Goal: Information Seeking & Learning: Learn about a topic

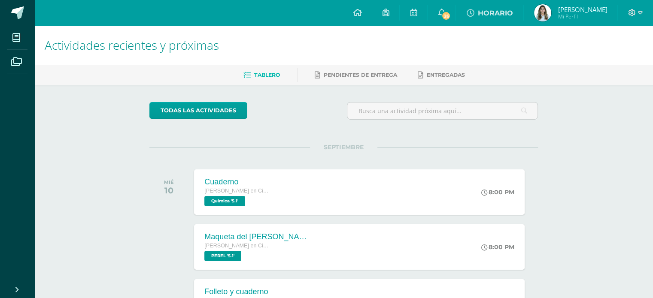
click at [562, 10] on span "Daniela Sofía Mi Perfil" at bounding box center [570, 12] width 76 height 17
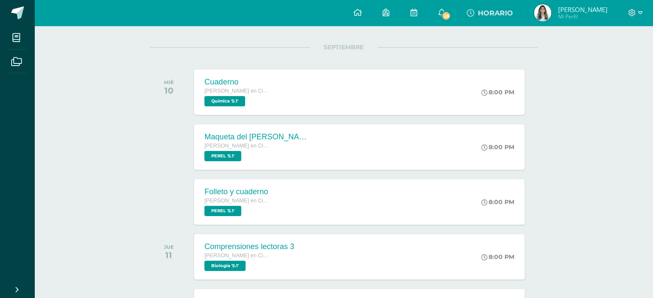
scroll to position [129, 0]
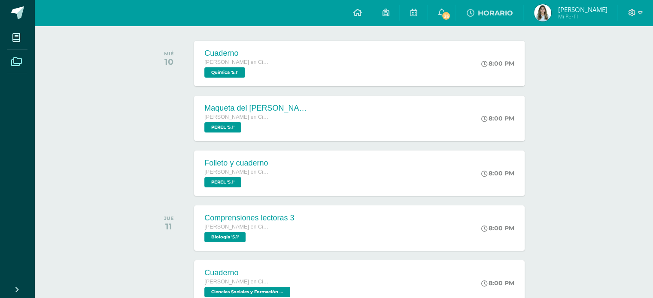
click at [18, 56] on span at bounding box center [16, 61] width 19 height 19
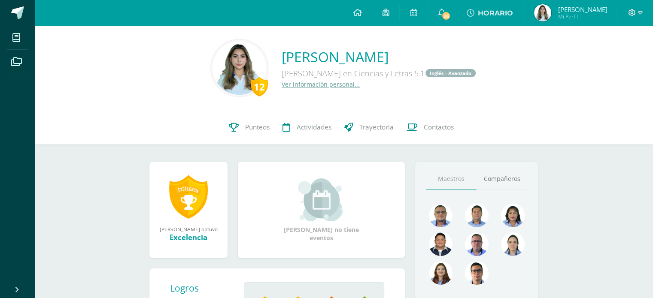
click at [217, 67] on img at bounding box center [239, 68] width 54 height 54
click at [214, 67] on img at bounding box center [239, 68] width 54 height 54
click at [222, 61] on img at bounding box center [239, 68] width 54 height 54
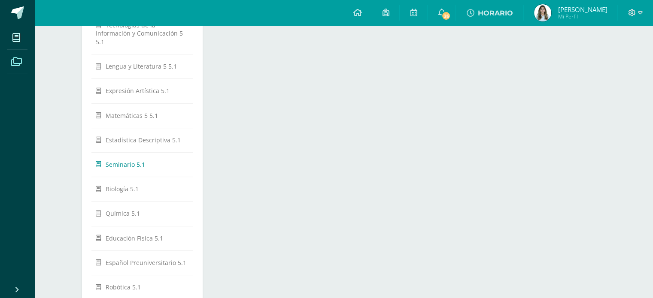
scroll to position [228, 0]
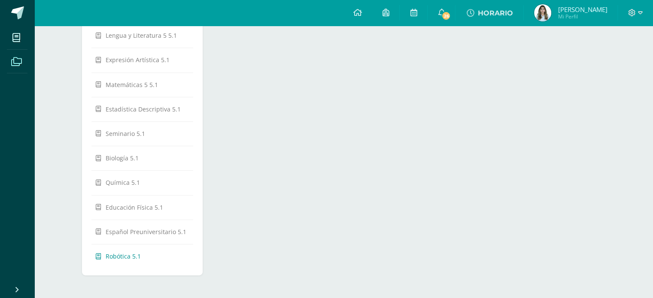
click at [119, 252] on span "Robótica 5.1" at bounding box center [123, 256] width 35 height 8
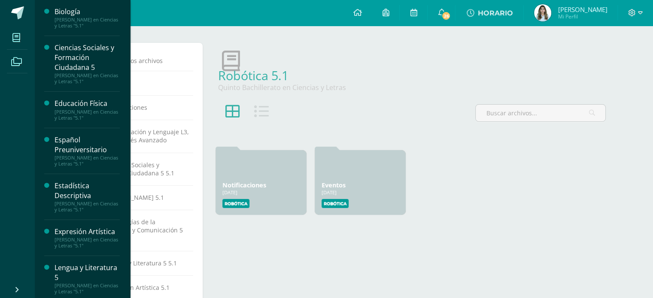
click at [7, 38] on span at bounding box center [16, 37] width 19 height 19
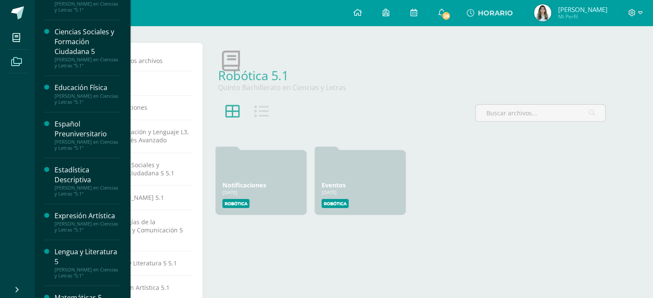
scroll to position [129, 0]
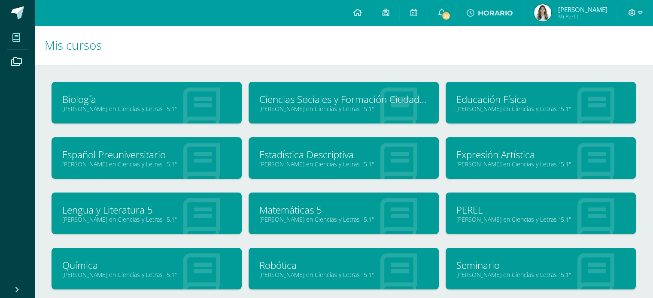
click at [283, 264] on link "Robótica" at bounding box center [343, 265] width 169 height 13
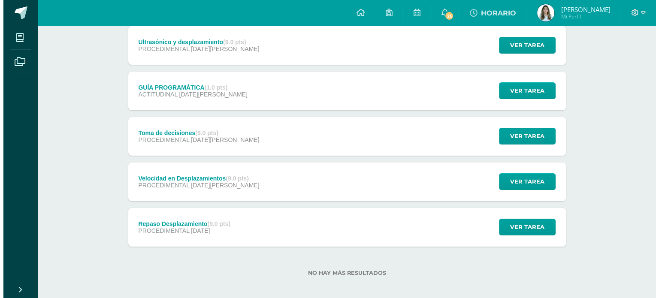
scroll to position [168, 0]
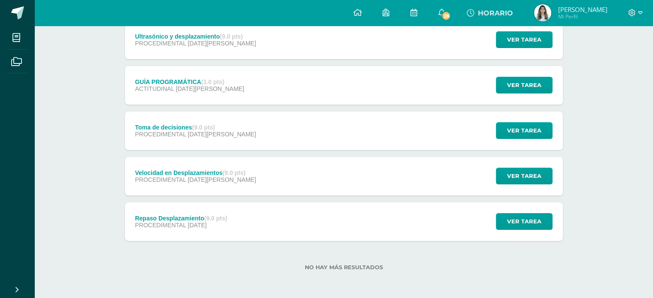
click at [207, 79] on strong "(1.0 pts)" at bounding box center [212, 82] width 23 height 7
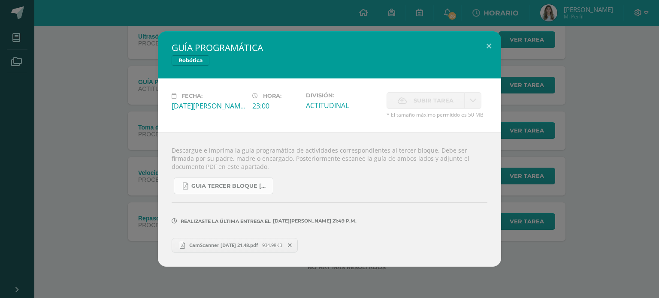
click at [228, 186] on span "GUIA TERCER BLOQUE [PERSON_NAME].pdf" at bounding box center [229, 186] width 77 height 7
